Goal: Information Seeking & Learning: Learn about a topic

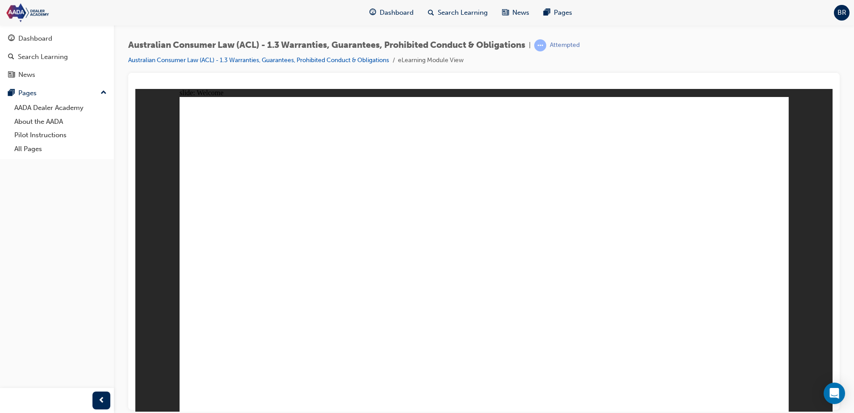
drag, startPoint x: 486, startPoint y: 240, endPoint x: 494, endPoint y: 239, distance: 8.1
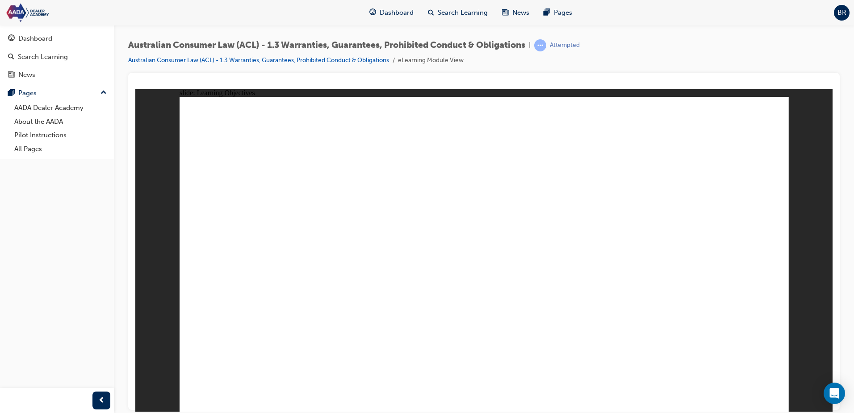
drag, startPoint x: 659, startPoint y: 179, endPoint x: 661, endPoint y: 184, distance: 5.6
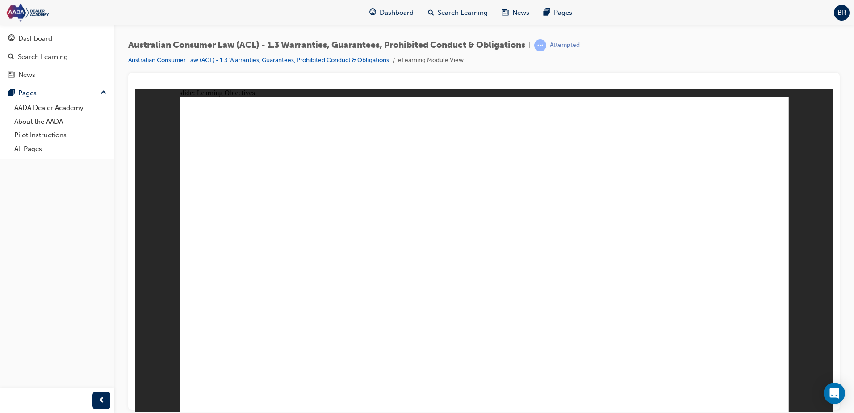
drag, startPoint x: 491, startPoint y: 231, endPoint x: 491, endPoint y: 243, distance: 11.6
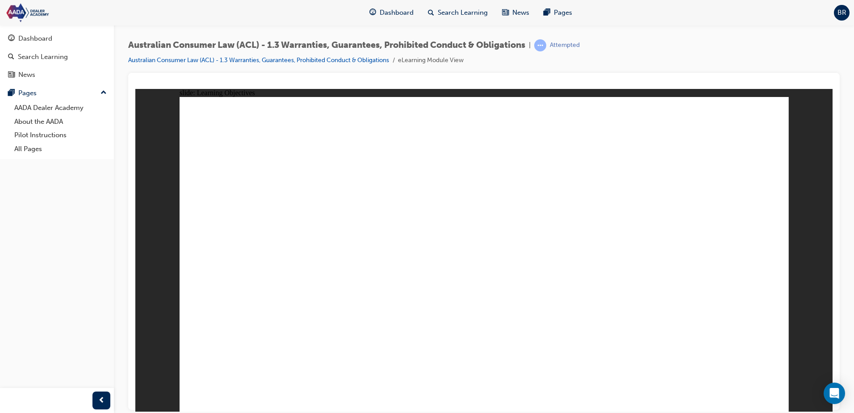
drag, startPoint x: 376, startPoint y: 212, endPoint x: 554, endPoint y: 281, distance: 190.6
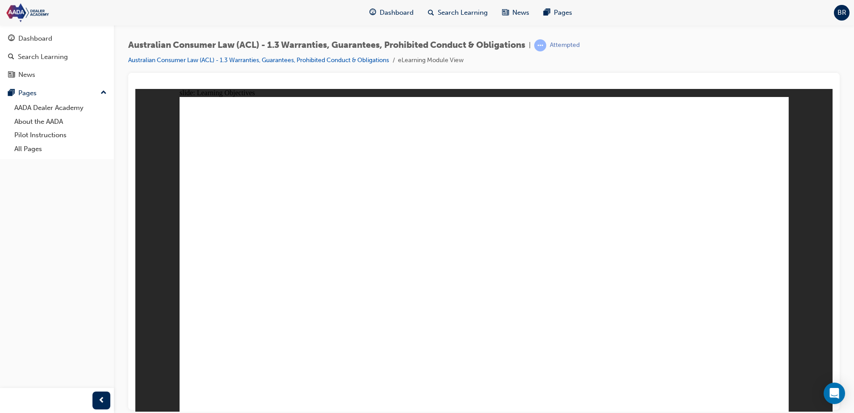
drag, startPoint x: 631, startPoint y: 314, endPoint x: 423, endPoint y: 233, distance: 223.0
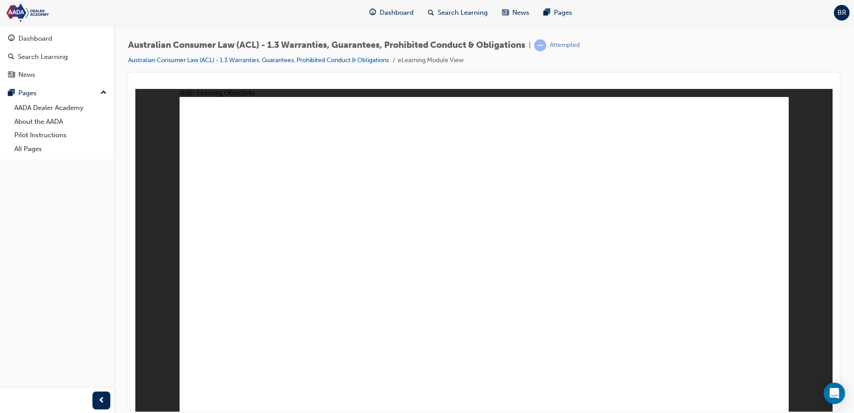
drag, startPoint x: 544, startPoint y: 225, endPoint x: 534, endPoint y: 227, distance: 10.1
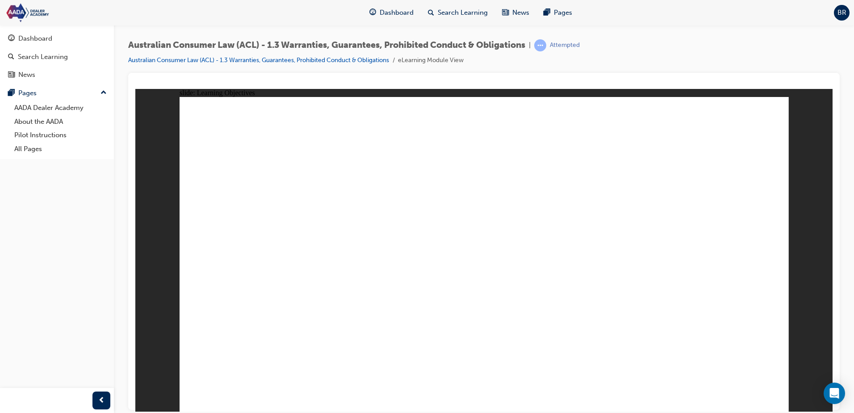
drag, startPoint x: 471, startPoint y: 239, endPoint x: 485, endPoint y: 239, distance: 13.4
drag, startPoint x: 487, startPoint y: 239, endPoint x: 528, endPoint y: 238, distance: 41.6
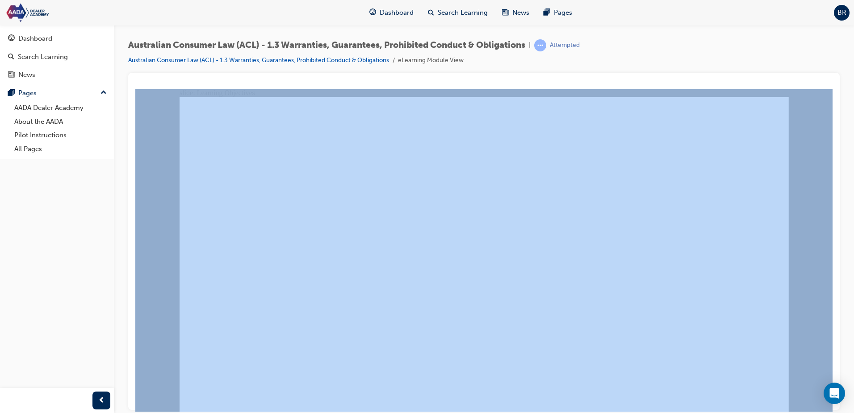
drag, startPoint x: 714, startPoint y: 174, endPoint x: 581, endPoint y: 91, distance: 156.4
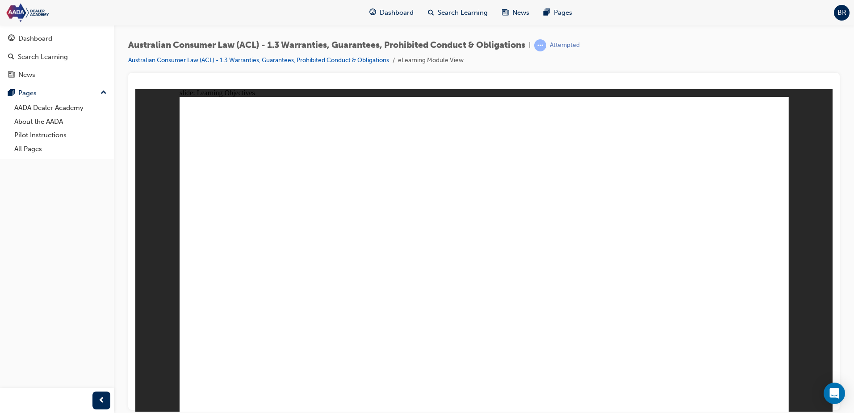
click at [198, 13] on div "Dashboard Search Learning News Pages BR" at bounding box center [427, 12] width 854 height 25
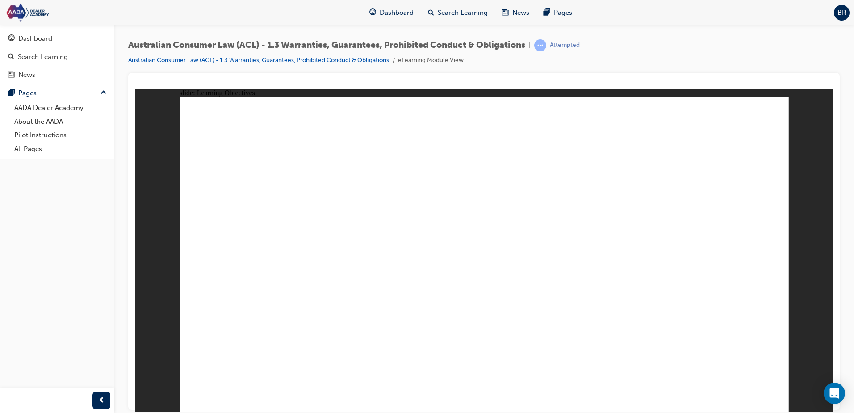
drag, startPoint x: 486, startPoint y: 238, endPoint x: 498, endPoint y: 239, distance: 11.2
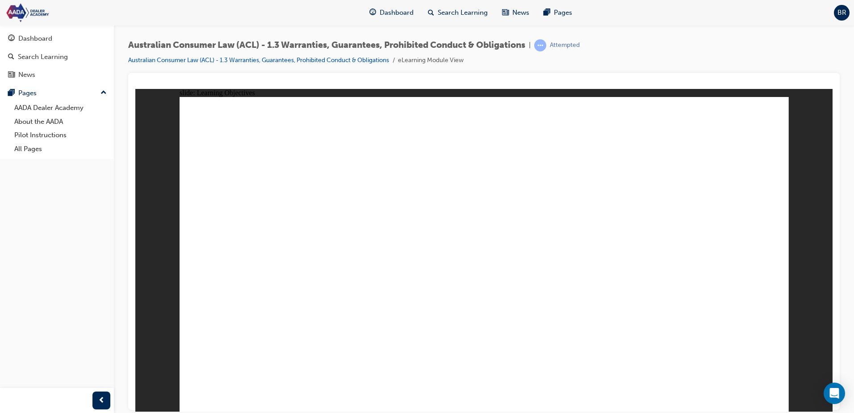
click at [319, 19] on div "Dashboard Search Learning News Pages BR" at bounding box center [427, 12] width 854 height 25
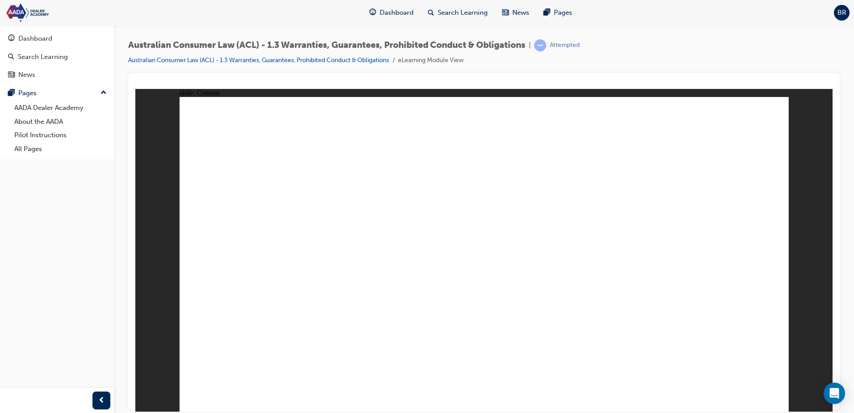
drag, startPoint x: 594, startPoint y: 256, endPoint x: 790, endPoint y: 324, distance: 206.6
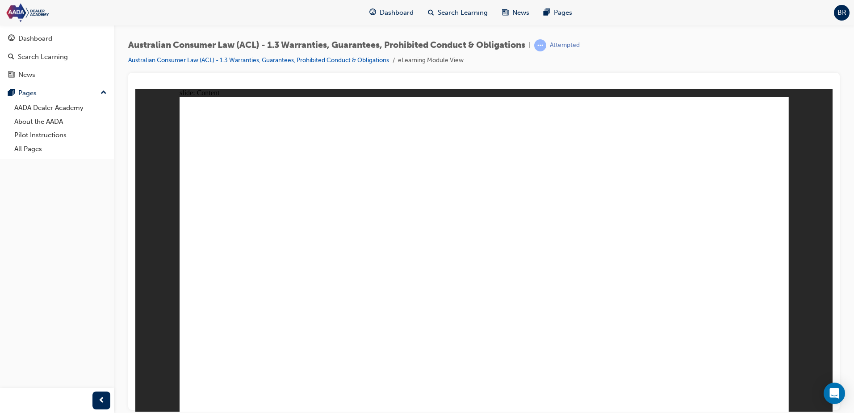
drag, startPoint x: 297, startPoint y: 303, endPoint x: 443, endPoint y: 303, distance: 146.0
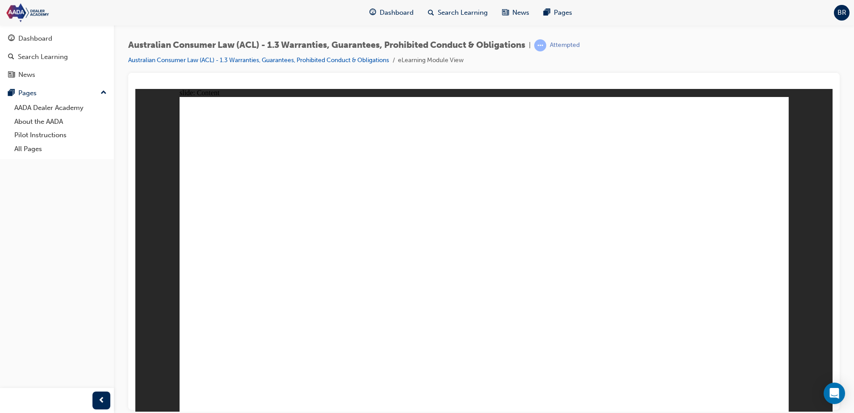
drag, startPoint x: 716, startPoint y: 308, endPoint x: 711, endPoint y: 308, distance: 5.4
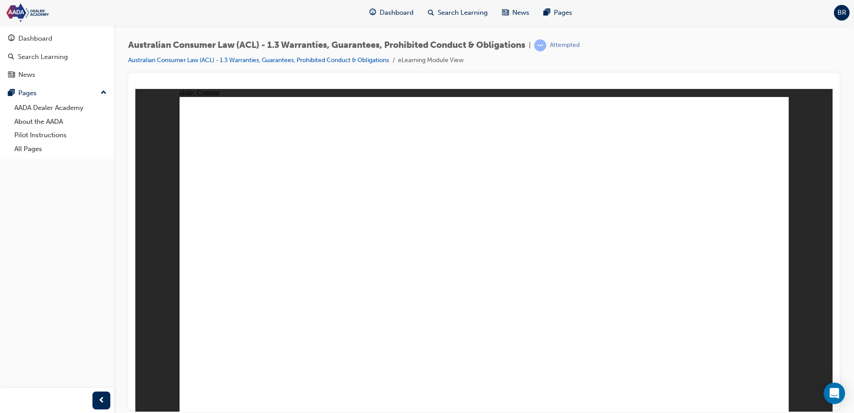
drag, startPoint x: 216, startPoint y: 260, endPoint x: 236, endPoint y: 260, distance: 20.1
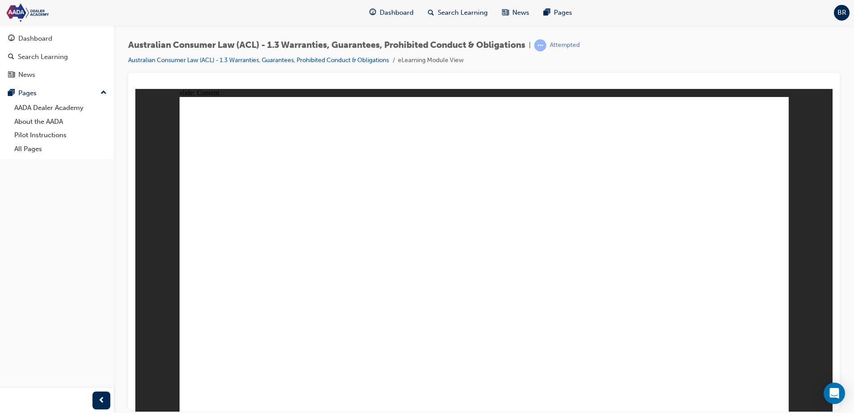
drag, startPoint x: 617, startPoint y: 361, endPoint x: 577, endPoint y: 359, distance: 40.3
drag, startPoint x: 497, startPoint y: 228, endPoint x: 723, endPoint y: 331, distance: 248.8
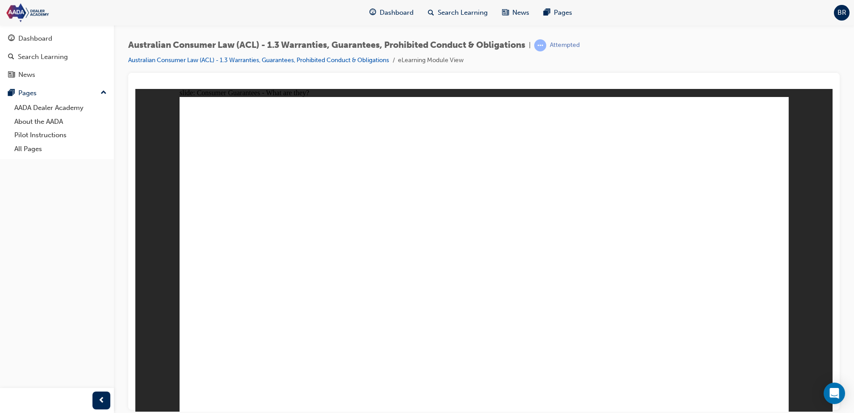
drag, startPoint x: 594, startPoint y: 314, endPoint x: 606, endPoint y: 308, distance: 13.6
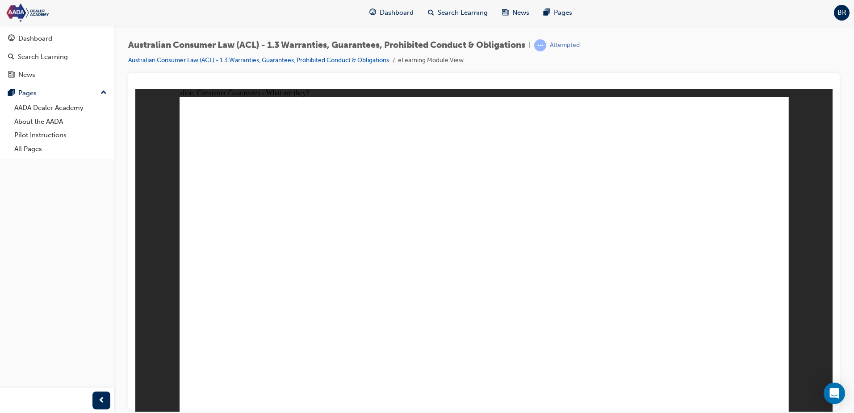
drag, startPoint x: 455, startPoint y: 261, endPoint x: 602, endPoint y: 283, distance: 148.2
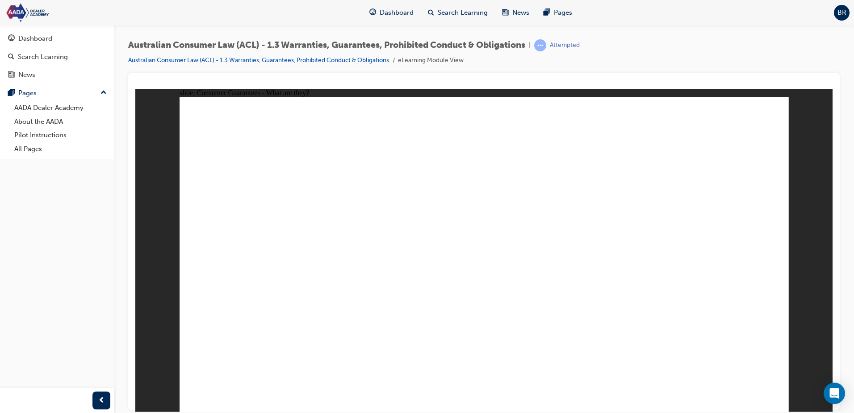
drag, startPoint x: 259, startPoint y: 258, endPoint x: 349, endPoint y: 256, distance: 89.8
drag, startPoint x: 362, startPoint y: 255, endPoint x: 650, endPoint y: 286, distance: 289.7
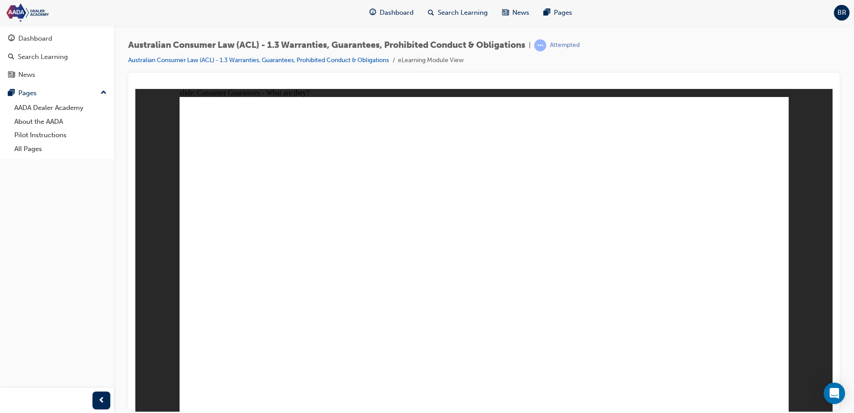
drag, startPoint x: 316, startPoint y: 162, endPoint x: 326, endPoint y: 162, distance: 10.3
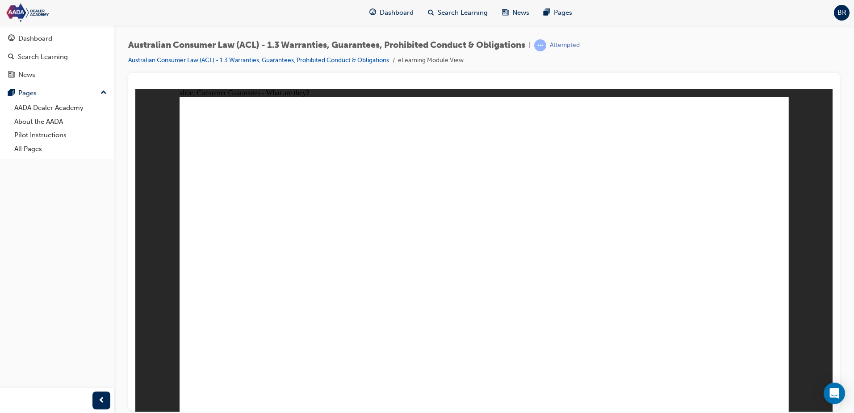
drag, startPoint x: 406, startPoint y: 263, endPoint x: 443, endPoint y: 255, distance: 37.9
drag, startPoint x: 421, startPoint y: 227, endPoint x: 455, endPoint y: 225, distance: 34.0
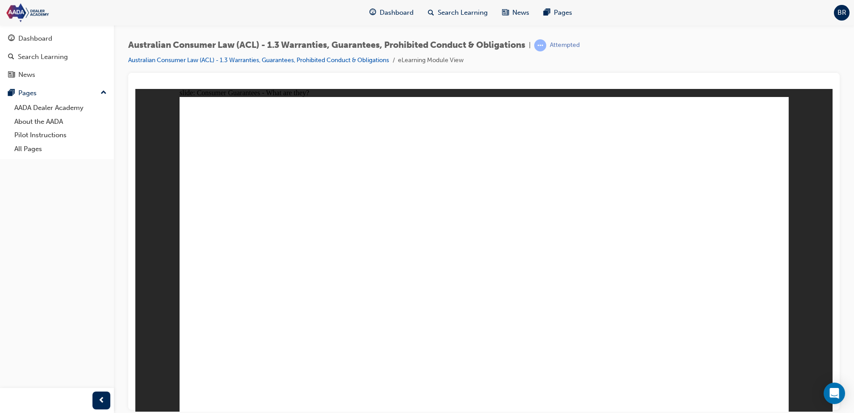
drag, startPoint x: 612, startPoint y: 224, endPoint x: 615, endPoint y: 231, distance: 7.4
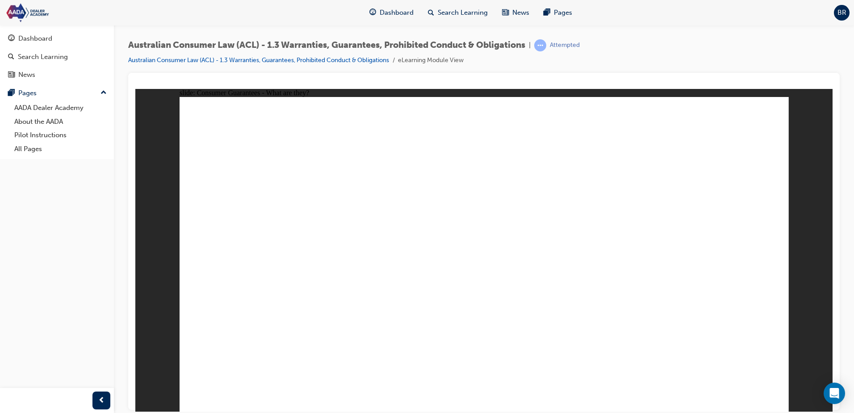
drag, startPoint x: 765, startPoint y: 386, endPoint x: 686, endPoint y: 379, distance: 79.9
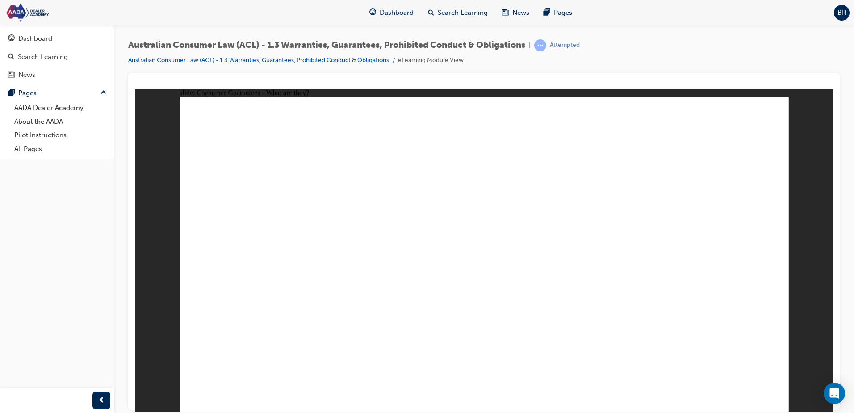
drag, startPoint x: 444, startPoint y: 374, endPoint x: 503, endPoint y: 370, distance: 59.6
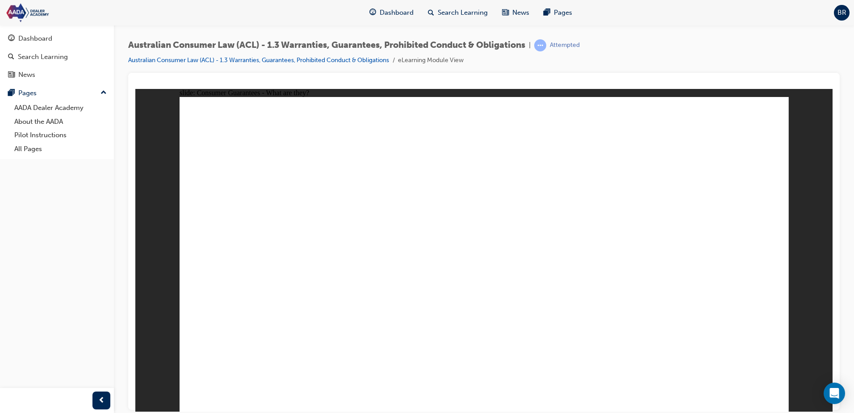
drag, startPoint x: 316, startPoint y: 212, endPoint x: 337, endPoint y: 243, distance: 36.9
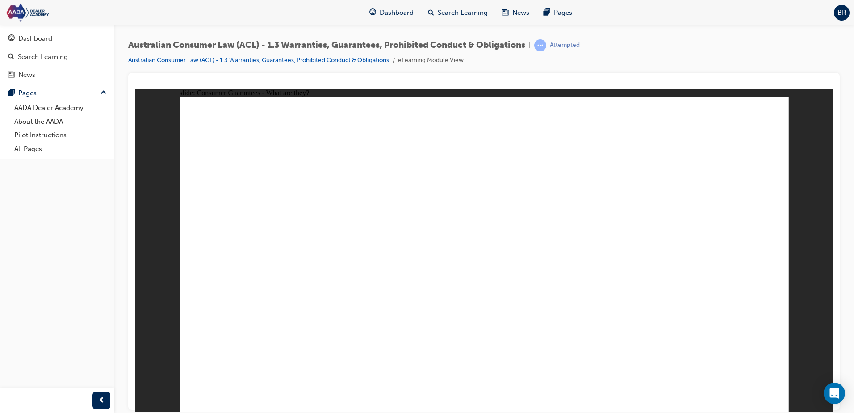
drag, startPoint x: 372, startPoint y: 326, endPoint x: 418, endPoint y: 312, distance: 47.6
drag, startPoint x: 563, startPoint y: 273, endPoint x: 561, endPoint y: 293, distance: 19.3
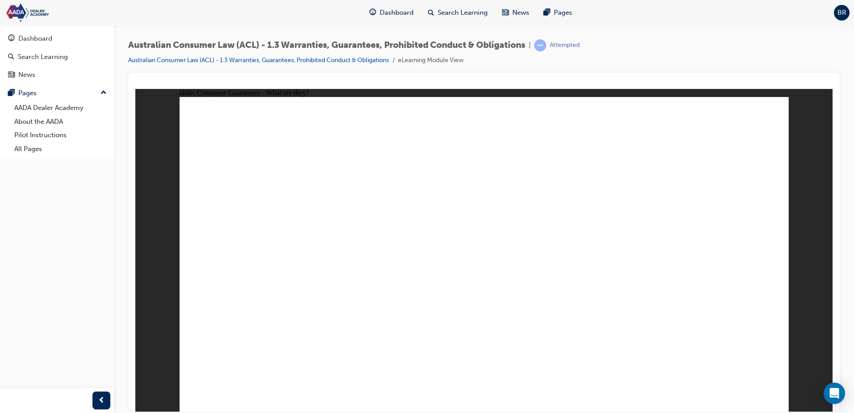
click at [210, 18] on div "Dashboard Search Learning News Pages BR" at bounding box center [427, 12] width 854 height 25
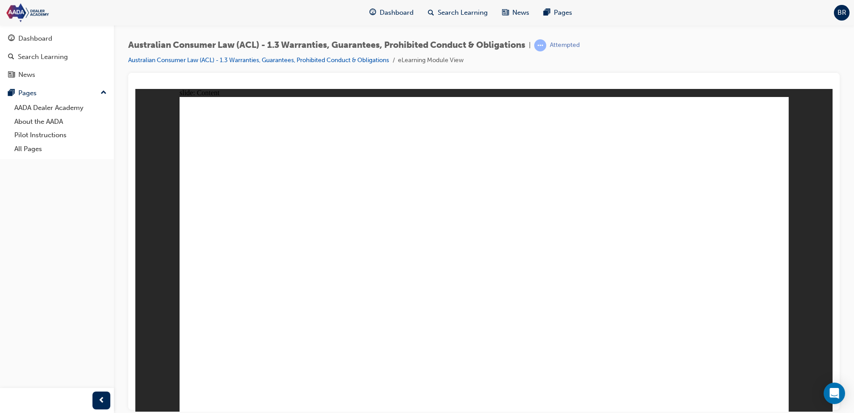
click at [213, 24] on div "Dashboard Search Learning News Pages BR" at bounding box center [427, 12] width 854 height 25
drag, startPoint x: 553, startPoint y: 324, endPoint x: 602, endPoint y: 375, distance: 70.1
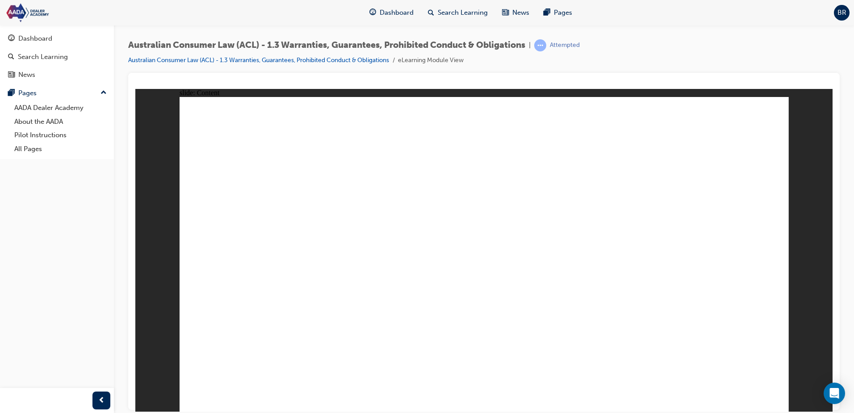
drag, startPoint x: 598, startPoint y: 380, endPoint x: 662, endPoint y: 385, distance: 64.5
drag, startPoint x: 720, startPoint y: 330, endPoint x: 720, endPoint y: 296, distance: 34.8
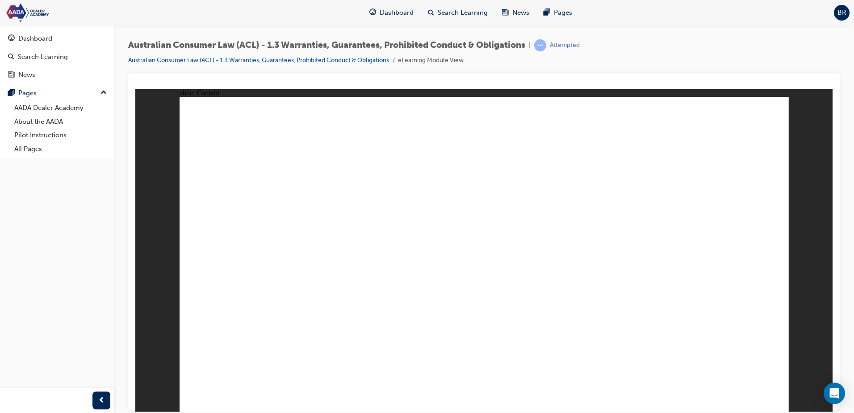
drag, startPoint x: 719, startPoint y: 265, endPoint x: 684, endPoint y: 217, distance: 59.4
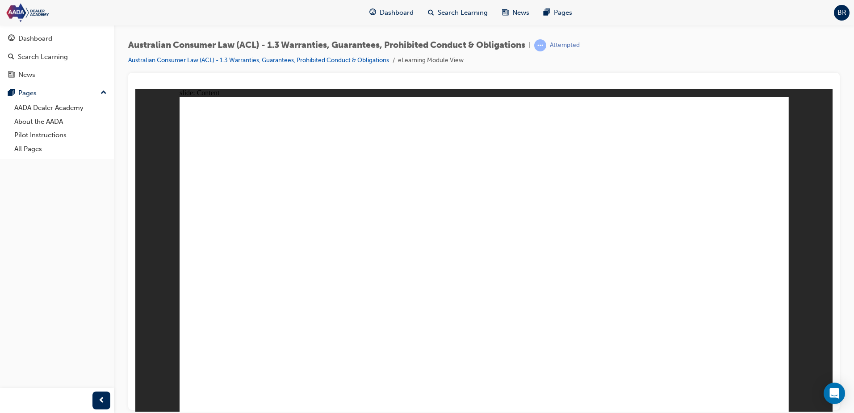
click at [425, 278] on button "OK" at bounding box center [417, 273] width 16 height 9
drag, startPoint x: 270, startPoint y: 201, endPoint x: 277, endPoint y: 201, distance: 7.6
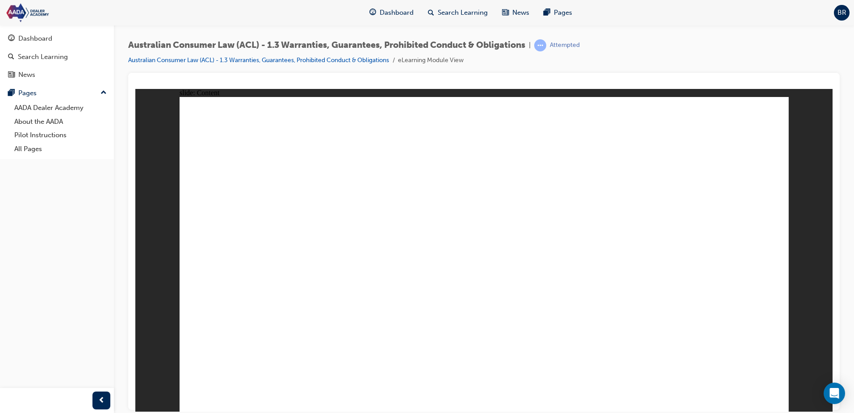
click at [482, 272] on div "Invalid Answer You must complete the question before submitting. OK" at bounding box center [484, 245] width 150 height 66
click at [425, 277] on button "OK" at bounding box center [417, 273] width 16 height 9
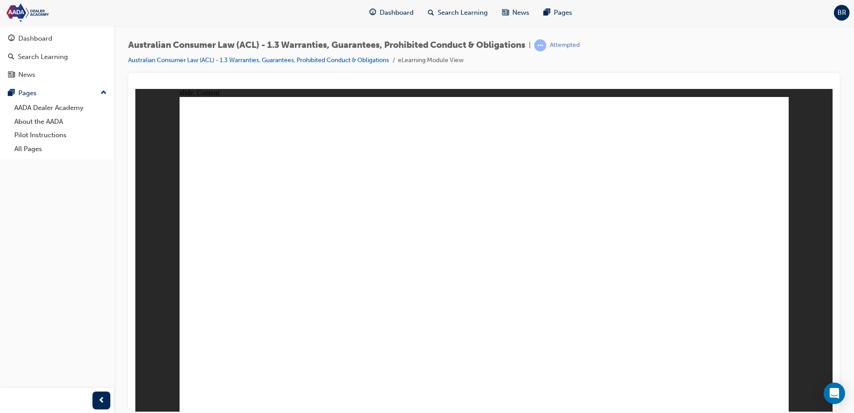
drag, startPoint x: 414, startPoint y: 223, endPoint x: 422, endPoint y: 267, distance: 44.3
drag, startPoint x: 517, startPoint y: 347, endPoint x: 510, endPoint y: 301, distance: 45.5
drag, startPoint x: 501, startPoint y: 280, endPoint x: 753, endPoint y: 211, distance: 261.1
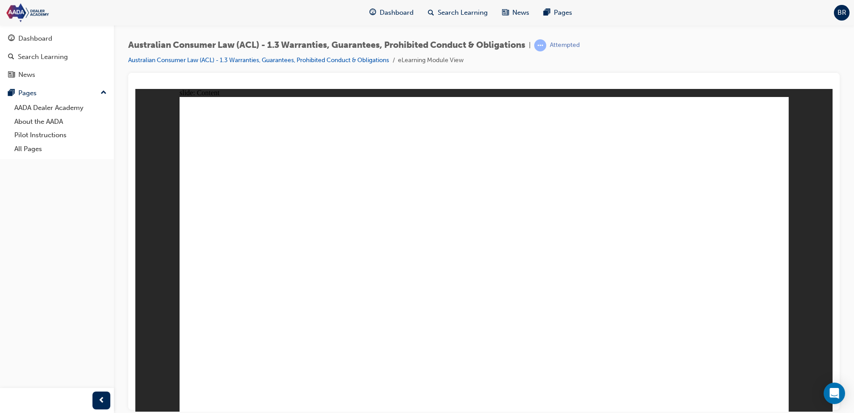
drag, startPoint x: 212, startPoint y: 202, endPoint x: 217, endPoint y: 227, distance: 25.1
drag, startPoint x: 355, startPoint y: 66, endPoint x: 355, endPoint y: 72, distance: 5.8
click at [355, 66] on div "Australian Consumer Law (ACL) - 1.3 Warranties, Guarantees, Prohibited Conduct …" at bounding box center [483, 55] width 711 height 33
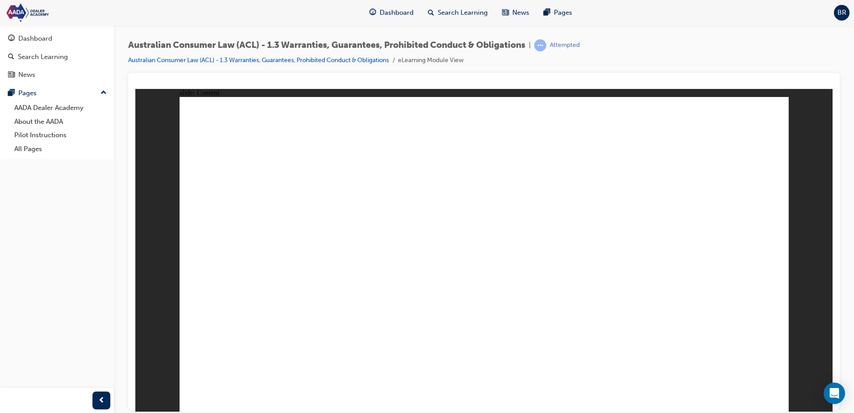
click at [355, 72] on div "Australian Consumer Law (ACL) - 1.3 Warranties, Guarantees, Prohibited Conduct …" at bounding box center [483, 55] width 711 height 33
drag, startPoint x: 419, startPoint y: 115, endPoint x: 400, endPoint y: 115, distance: 19.2
drag, startPoint x: 806, startPoint y: 173, endPoint x: 645, endPoint y: 95, distance: 178.8
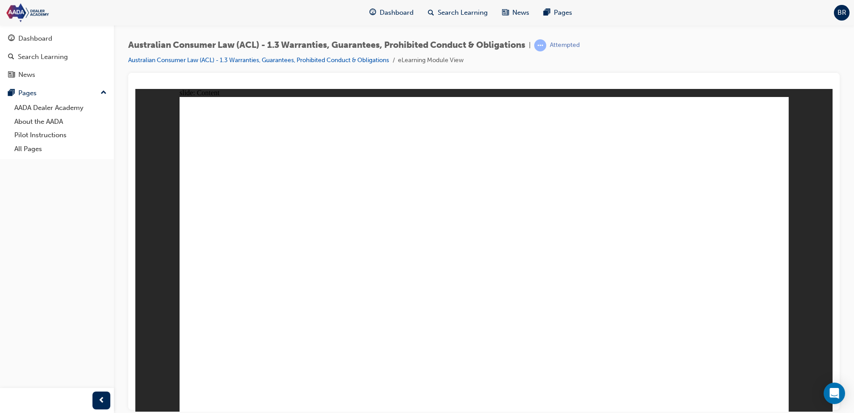
click at [165, 35] on div "Australian Consumer Law (ACL) - 1.3 Warranties, Guarantees, Prohibited Conduct …" at bounding box center [484, 207] width 740 height 365
drag, startPoint x: 129, startPoint y: 42, endPoint x: 371, endPoint y: 41, distance: 242.1
click at [371, 41] on span "Australian Consumer Law (ACL) - 1.3 Warranties, Guarantees, Prohibited Conduct …" at bounding box center [326, 45] width 397 height 10
drag, startPoint x: 229, startPoint y: 187, endPoint x: 259, endPoint y: 307, distance: 124.3
drag, startPoint x: 301, startPoint y: 256, endPoint x: 320, endPoint y: 315, distance: 62.4
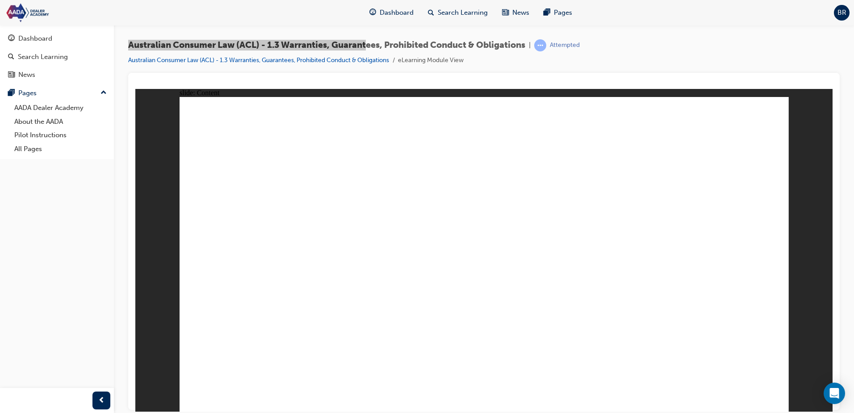
drag, startPoint x: 350, startPoint y: 316, endPoint x: 359, endPoint y: 205, distance: 111.5
drag, startPoint x: 381, startPoint y: 235, endPoint x: 456, endPoint y: 355, distance: 142.3
drag, startPoint x: 428, startPoint y: 237, endPoint x: 418, endPoint y: 335, distance: 97.9
drag, startPoint x: 466, startPoint y: 256, endPoint x: 467, endPoint y: 323, distance: 67.4
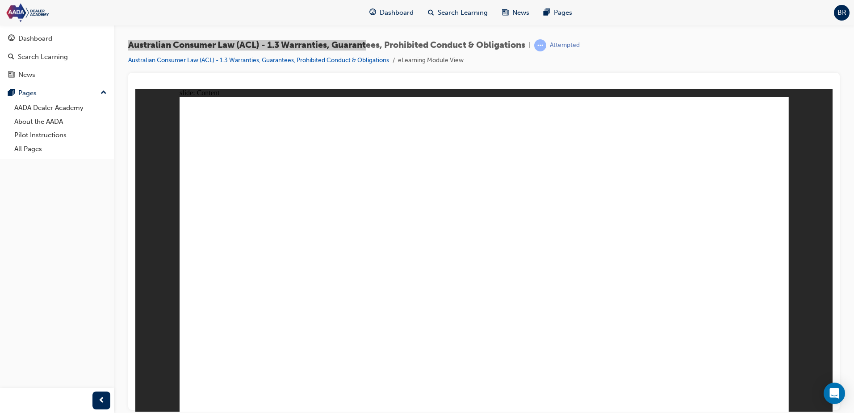
drag, startPoint x: 504, startPoint y: 234, endPoint x: 544, endPoint y: 310, distance: 86.1
drag, startPoint x: 745, startPoint y: 200, endPoint x: 744, endPoint y: 334, distance: 134.4
drag, startPoint x: 739, startPoint y: 215, endPoint x: 658, endPoint y: 340, distance: 148.9
drag, startPoint x: 615, startPoint y: 199, endPoint x: 610, endPoint y: 322, distance: 123.3
drag, startPoint x: 589, startPoint y: 256, endPoint x: 550, endPoint y: 253, distance: 38.5
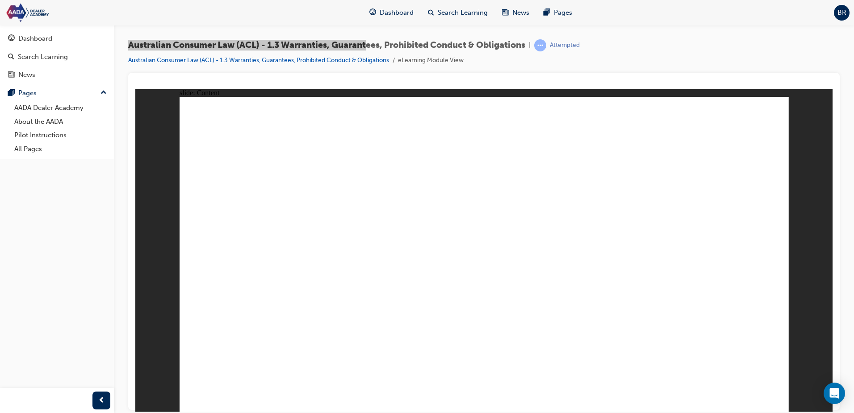
drag, startPoint x: 595, startPoint y: 217, endPoint x: 483, endPoint y: 327, distance: 157.0
